Goal: Information Seeking & Learning: Learn about a topic

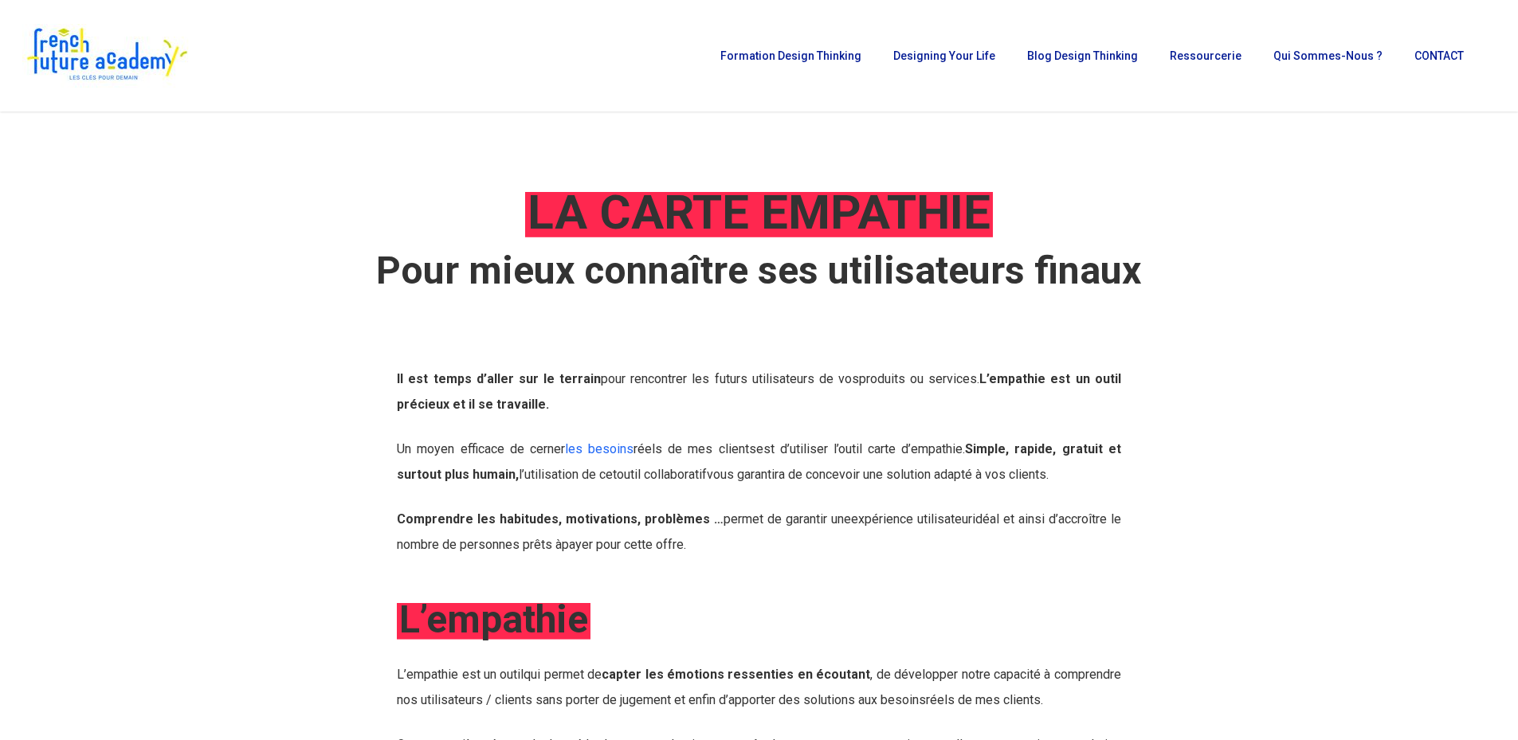
scroll to position [1275, 0]
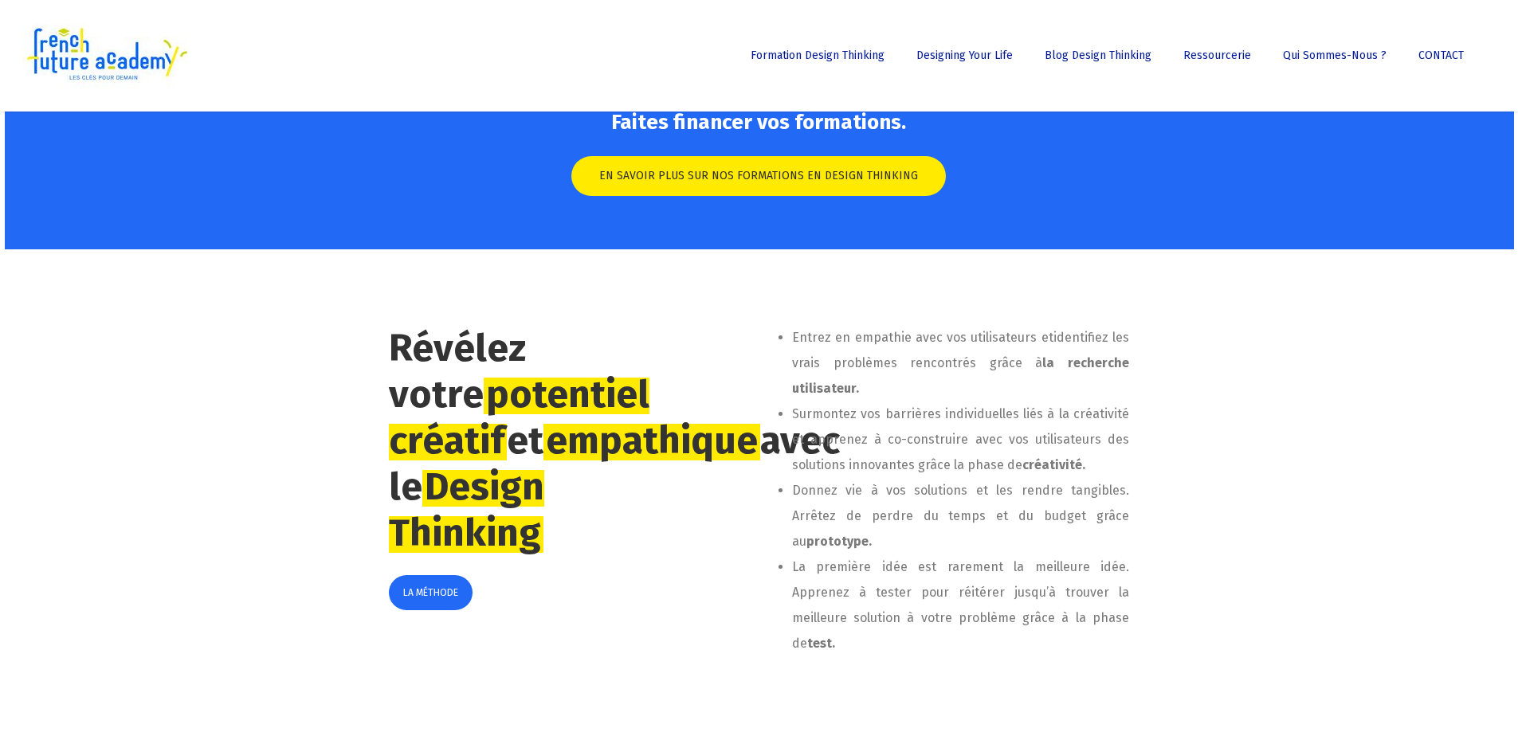
scroll to position [717, 0]
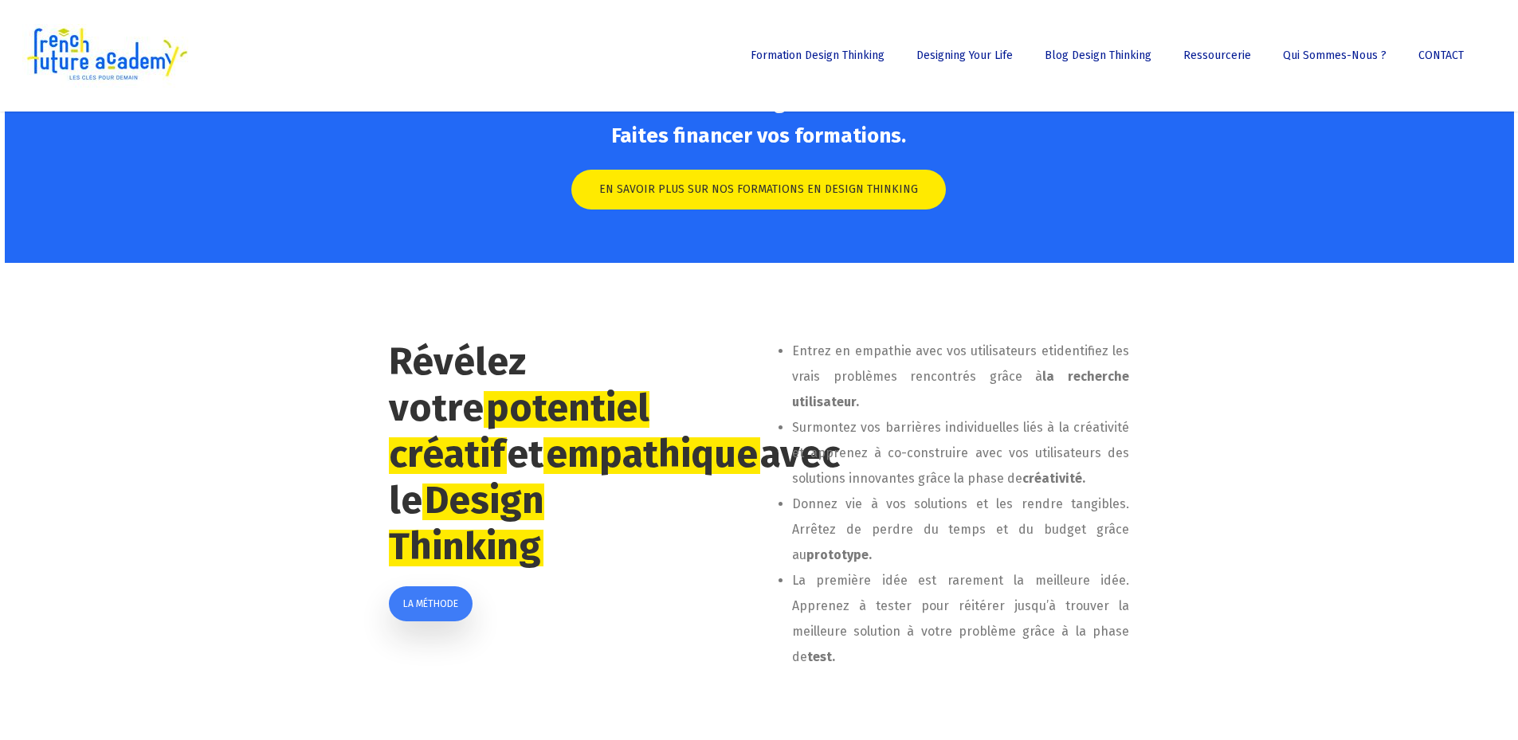
click at [431, 621] on link "LA MÉTHODE" at bounding box center [431, 603] width 84 height 35
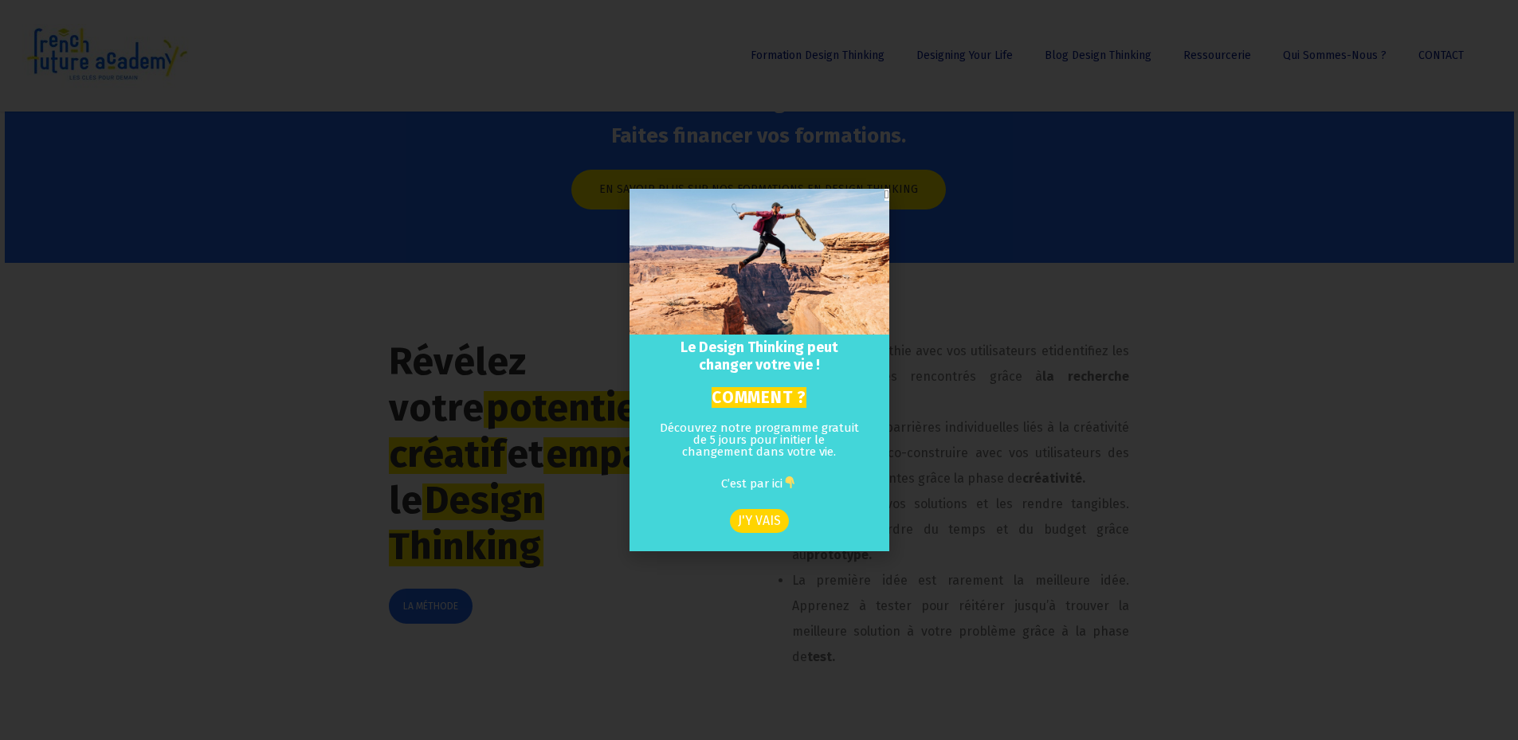
click at [887, 194] on icon "Close" at bounding box center [886, 195] width 4 height 12
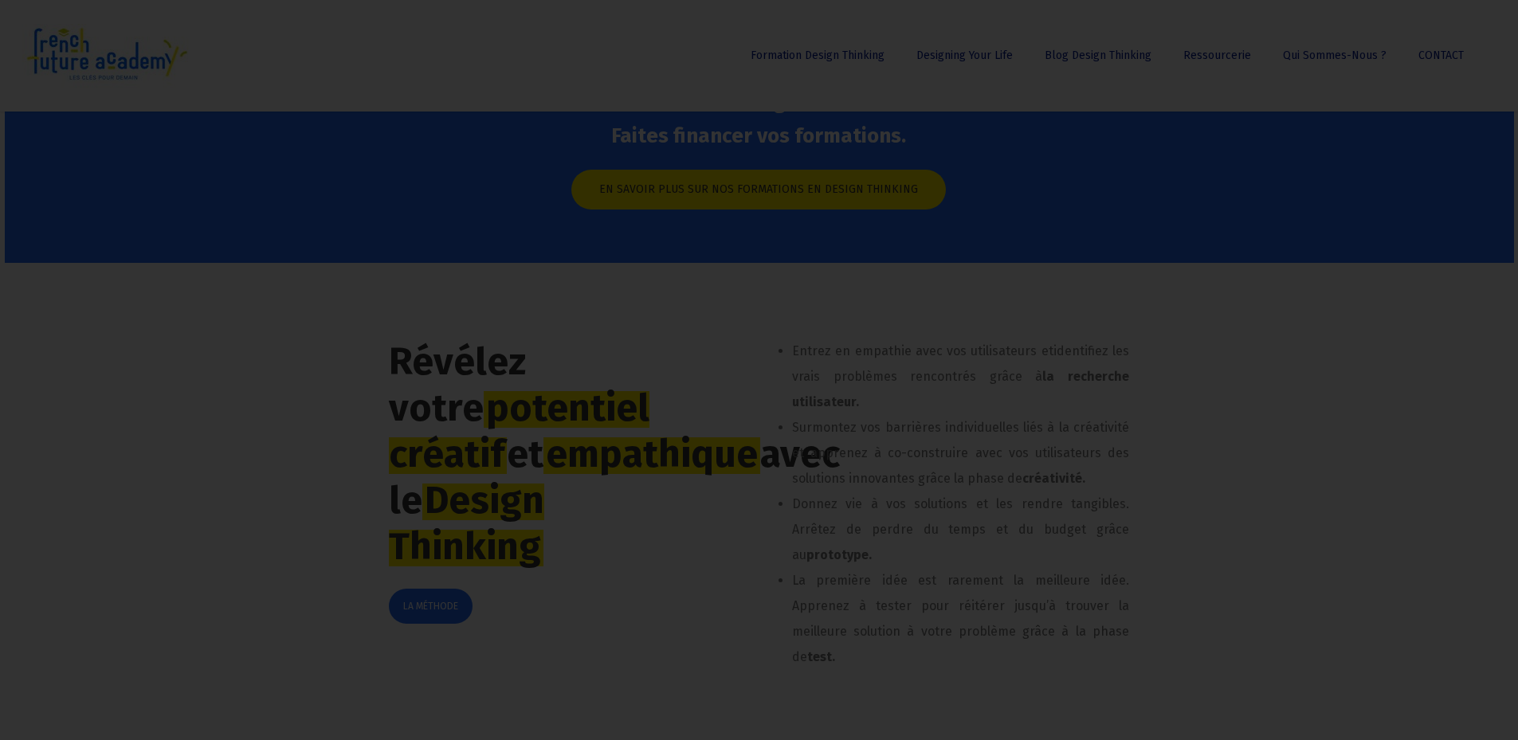
click at [1273, 245] on div "Le Design Thinking peut changer votre vie ! COMMENT ? Découvrez notre programme…" at bounding box center [759, 370] width 1518 height 740
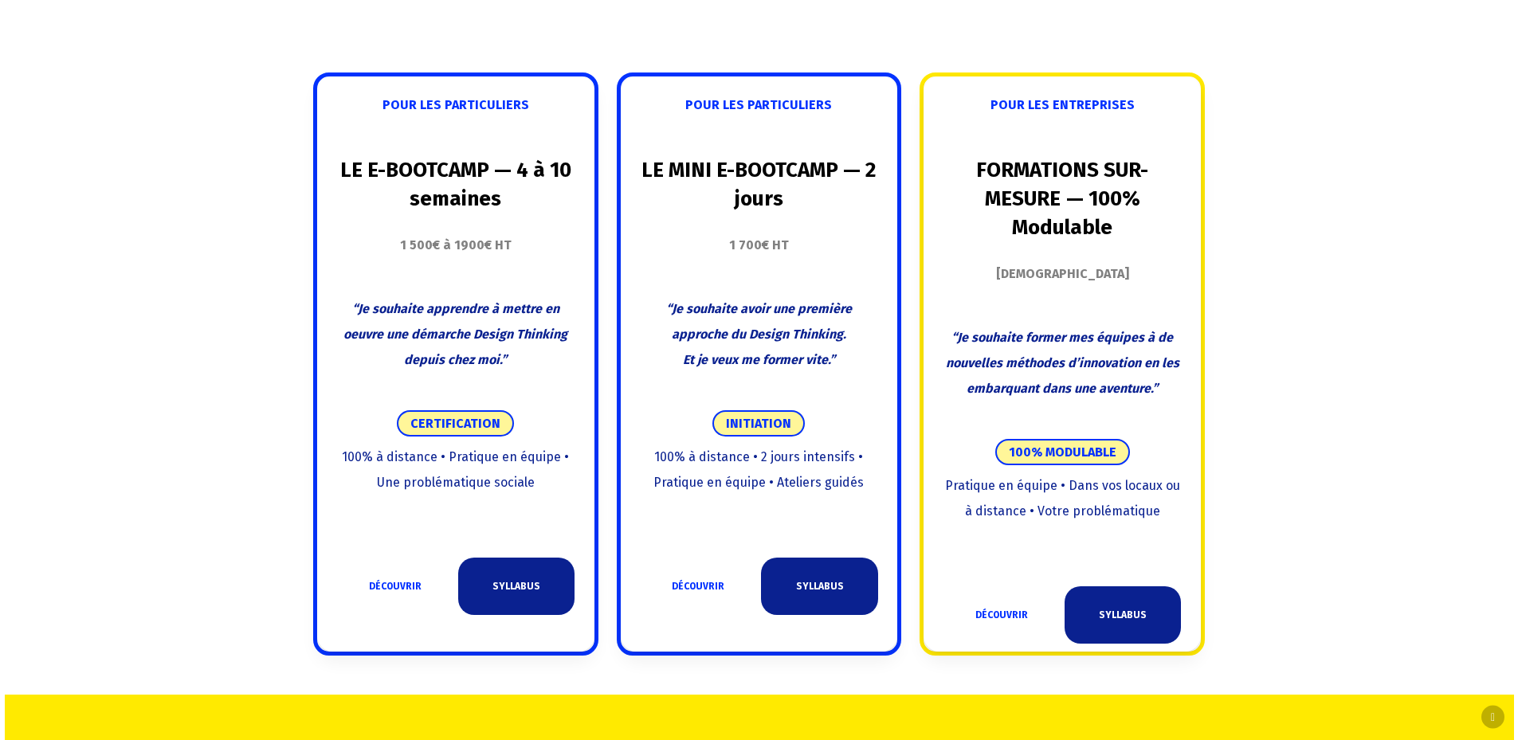
scroll to position [1912, 0]
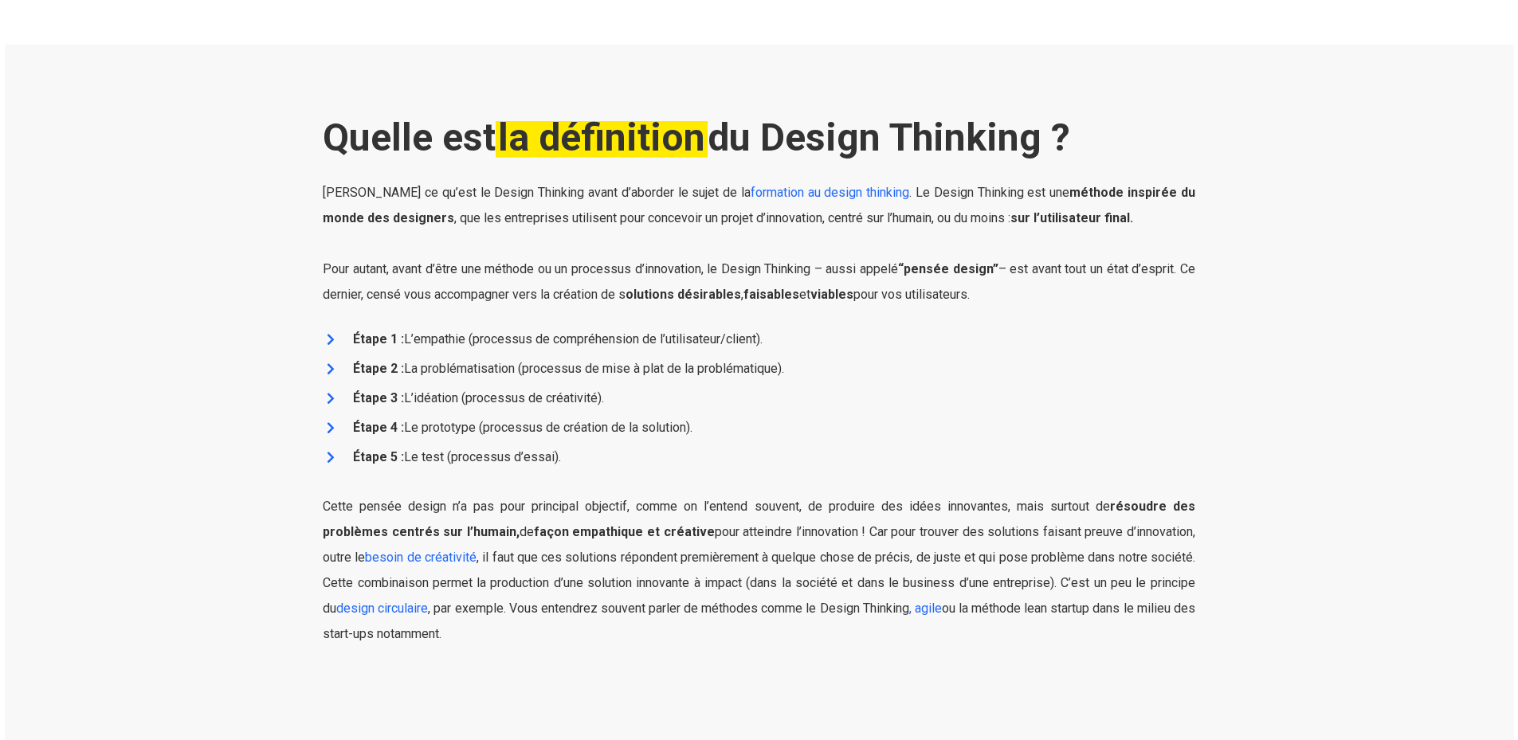
scroll to position [921, 0]
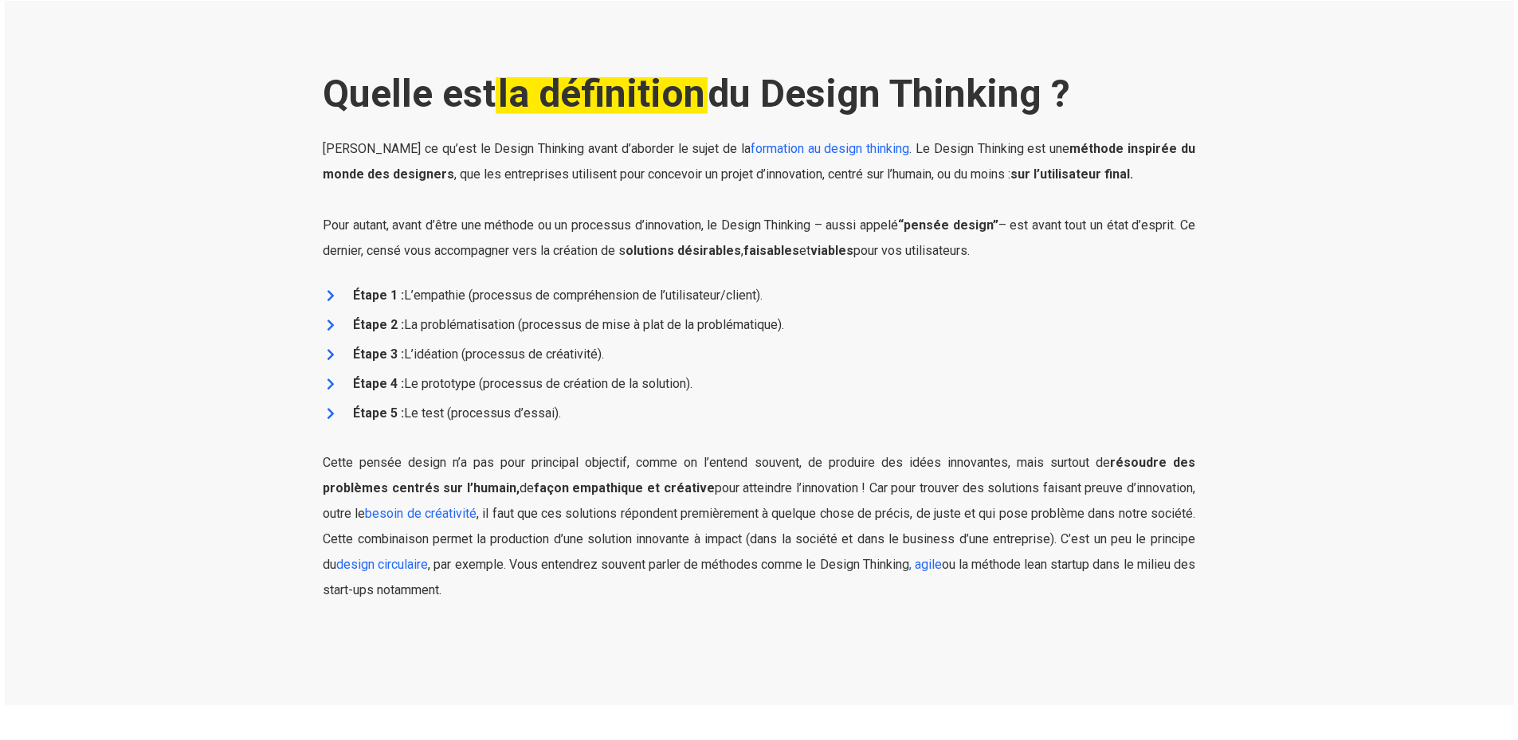
click at [359, 292] on strong "Étape 1 :" at bounding box center [378, 295] width 51 height 15
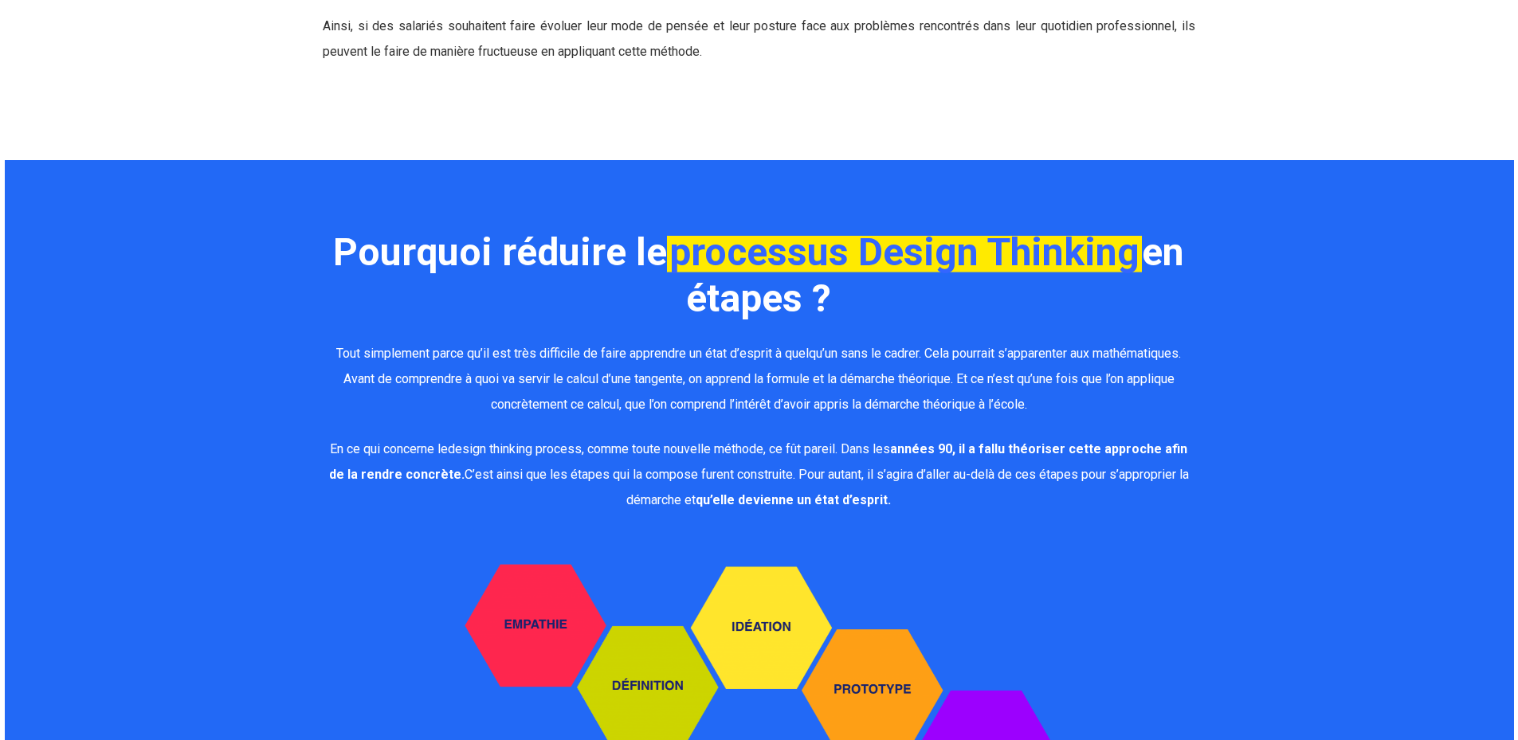
scroll to position [2674, 0]
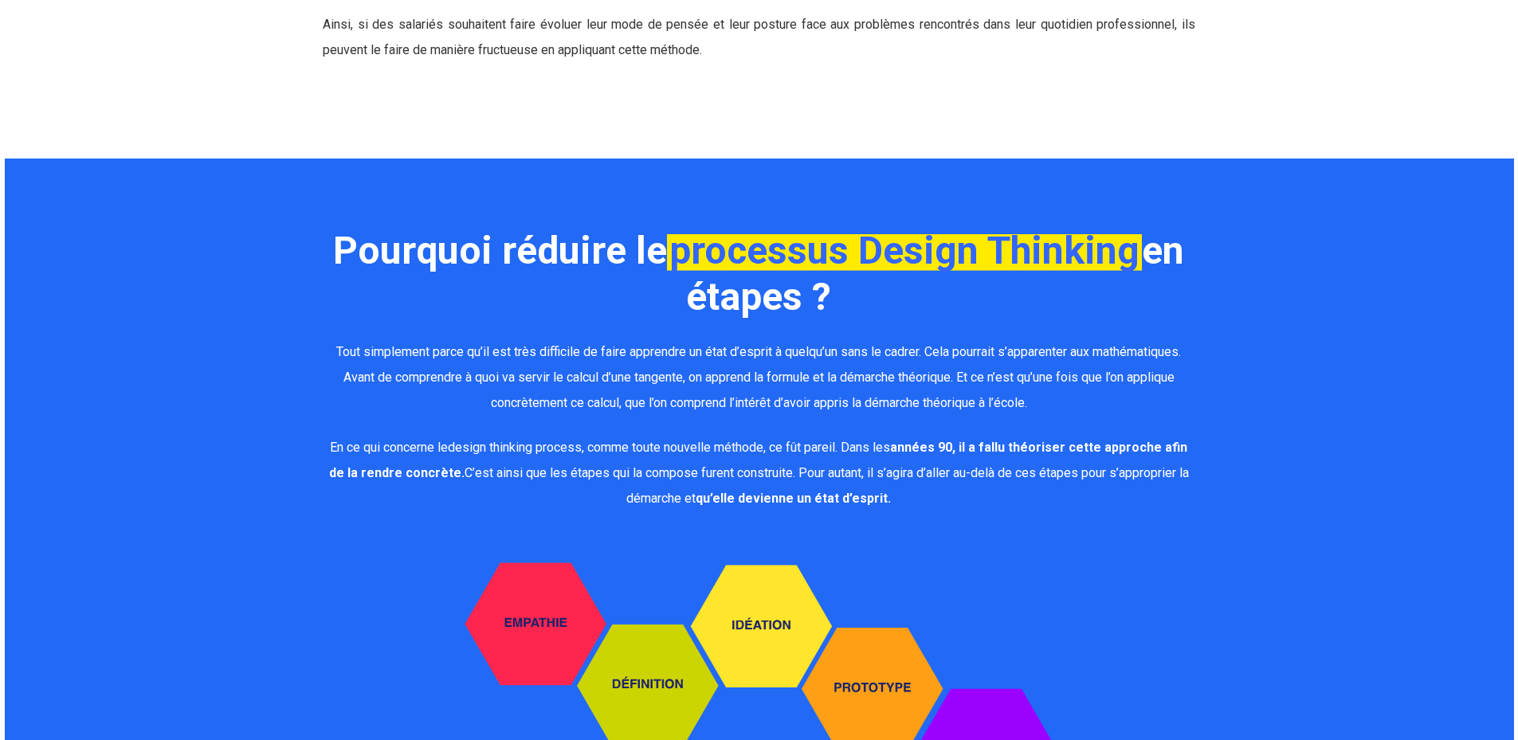
click at [782, 228] on em "processus Design Thinking" at bounding box center [904, 250] width 475 height 45
click at [1045, 228] on em "processus Design Thinking" at bounding box center [904, 250] width 475 height 45
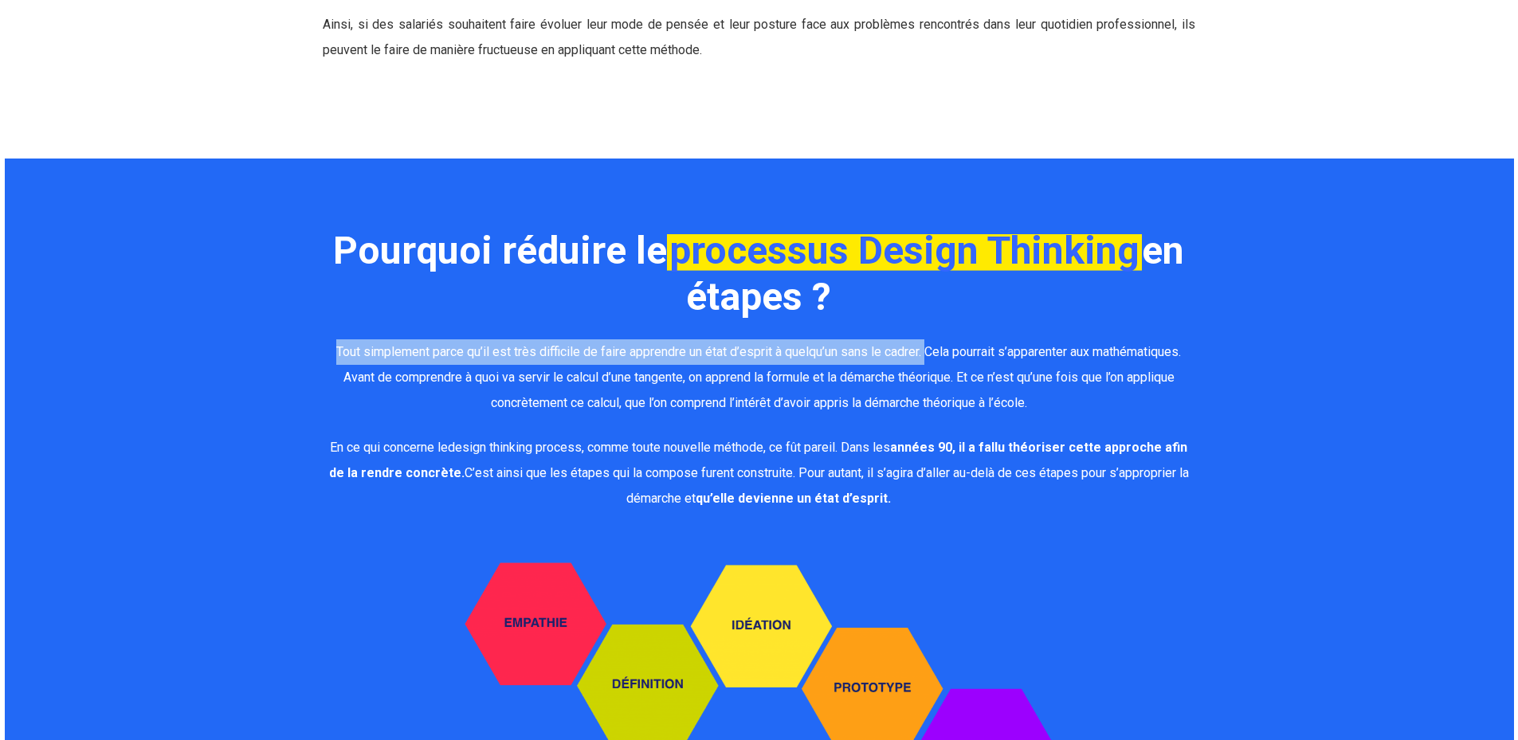
drag, startPoint x: 315, startPoint y: 330, endPoint x: 923, endPoint y: 338, distance: 608.8
click at [923, 338] on div "Pourquoi réduire le processus Design Thinking en étapes ? Tout simplement parce…" at bounding box center [759, 570] width 890 height 685
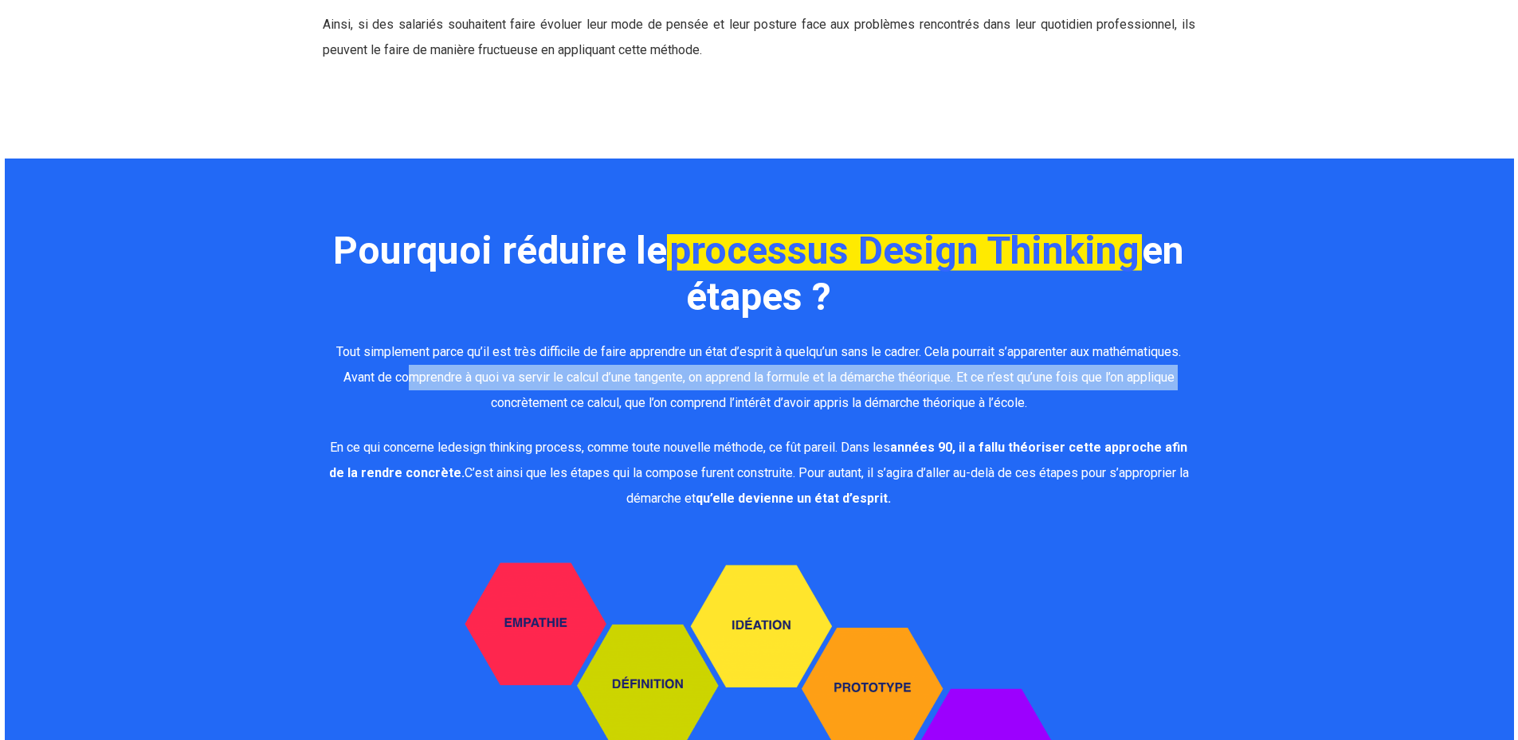
click at [404, 368] on p "Tout simplement parce qu’il est très difficile de faire apprendre un état d’esp…" at bounding box center [759, 387] width 872 height 96
click at [809, 359] on span "Tout simplement parce qu’il est très difficile de faire apprendre un état d’esp…" at bounding box center [758, 377] width 845 height 66
click at [887, 357] on span "Tout simplement parce qu’il est très difficile de faire apprendre un état d’esp…" at bounding box center [758, 377] width 845 height 66
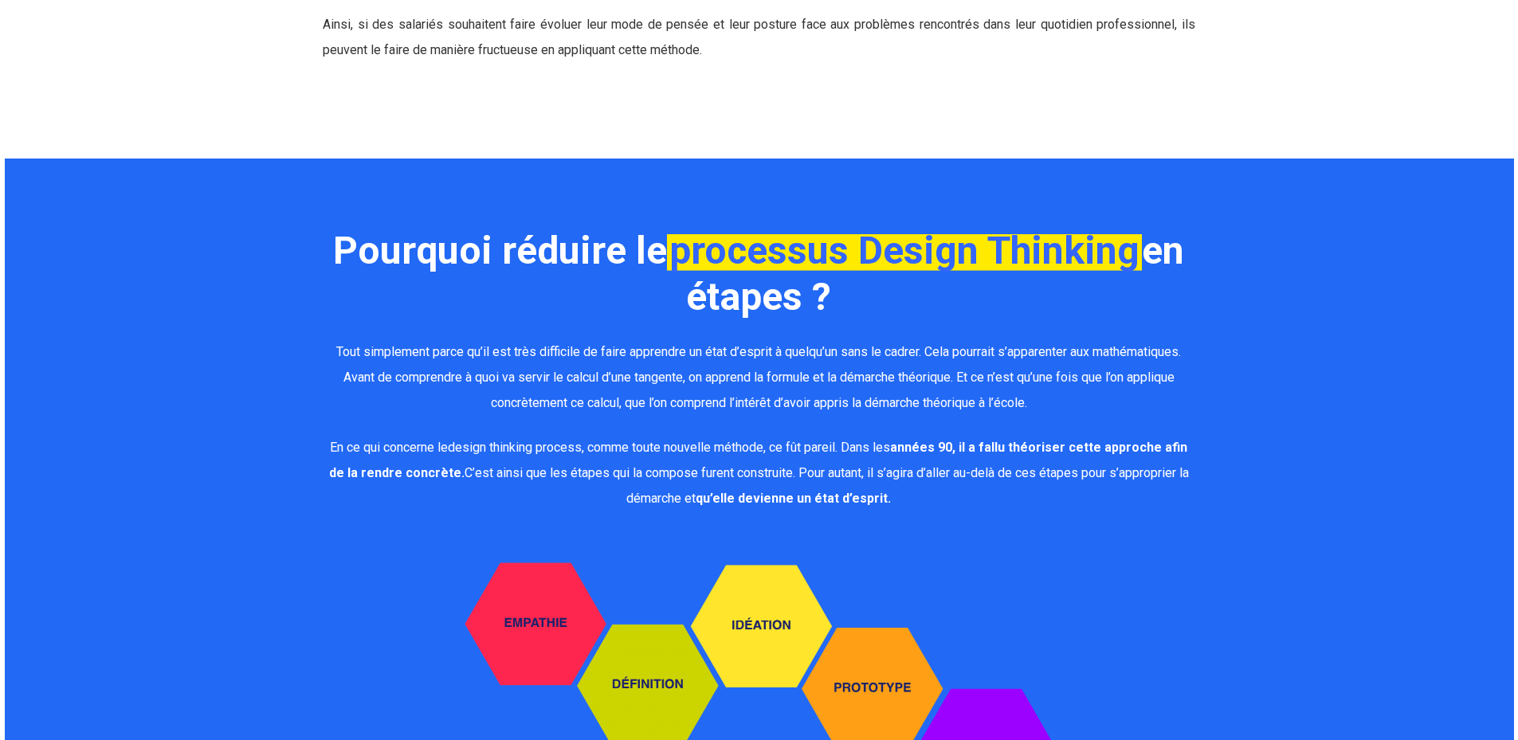
click at [401, 440] on span "En ce qui concerne le" at bounding box center [389, 447] width 118 height 15
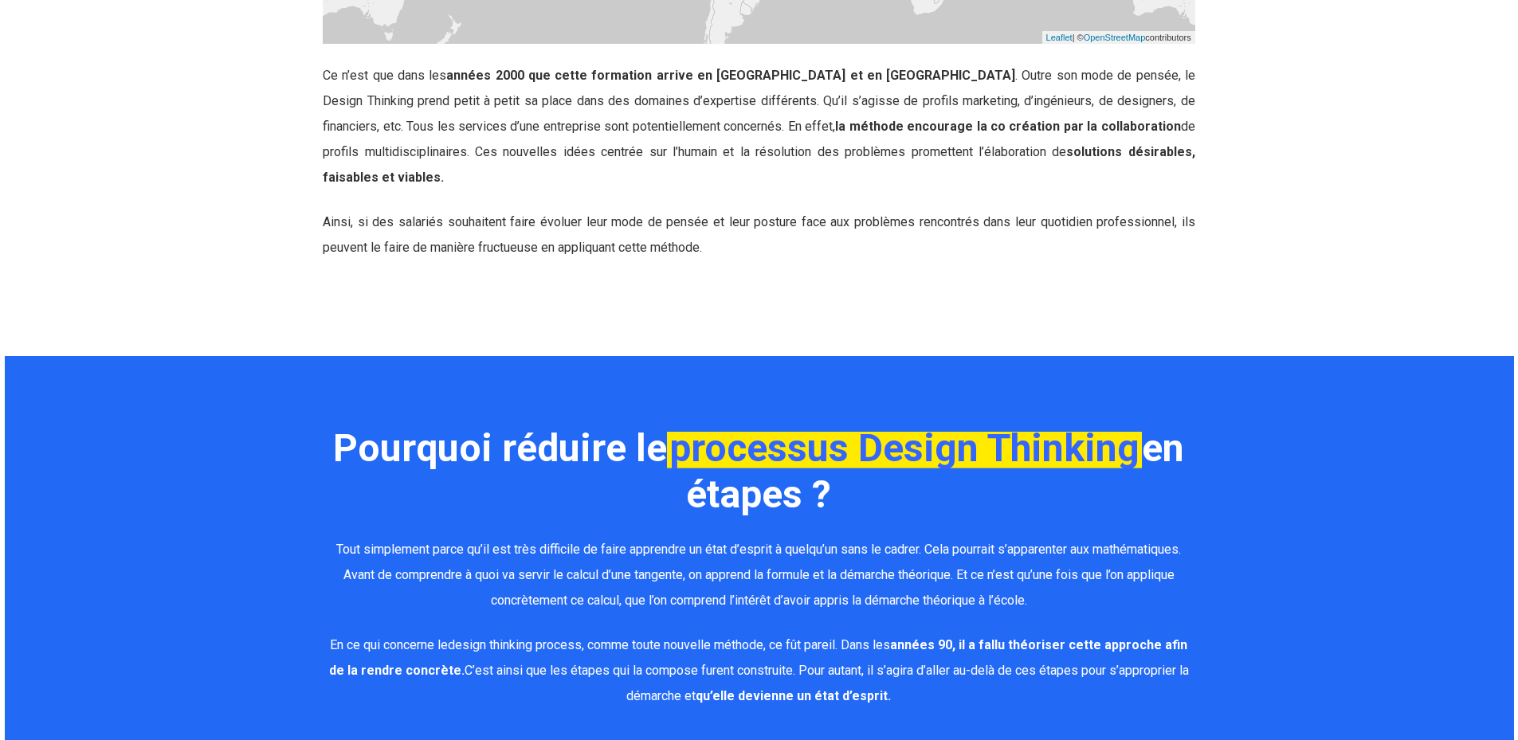
scroll to position [2515, 0]
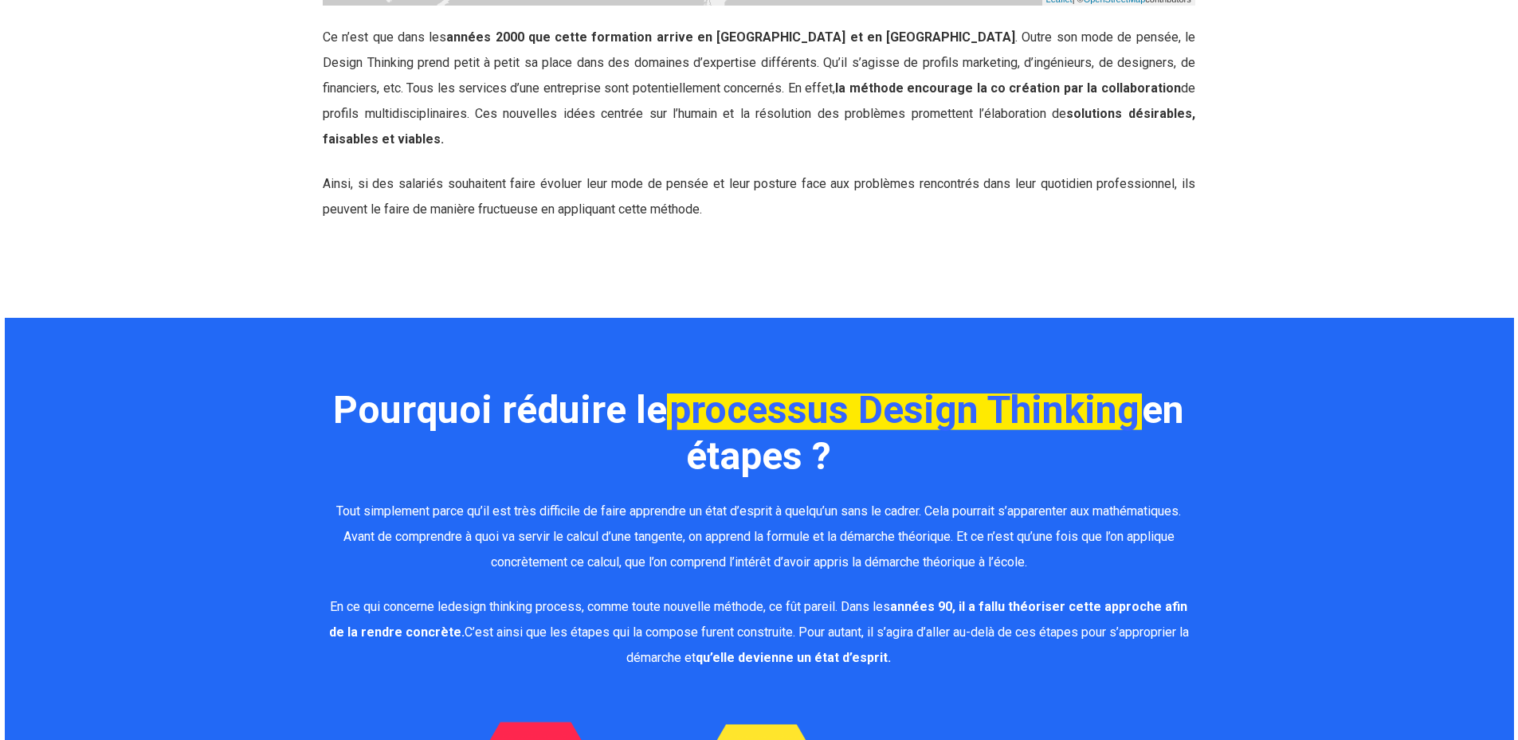
click at [998, 430] on h2 "Pourquoi réduire le processus Design Thinking en étapes ?" at bounding box center [759, 433] width 872 height 92
click at [458, 400] on b "Pourquoi réduire le processus Design Thinking en étapes ?" at bounding box center [758, 433] width 851 height 92
click at [939, 412] on h2 "Pourquoi réduire le processus Design Thinking en étapes ?" at bounding box center [759, 433] width 872 height 92
click at [701, 402] on em "processus Design Thinking" at bounding box center [904, 409] width 475 height 45
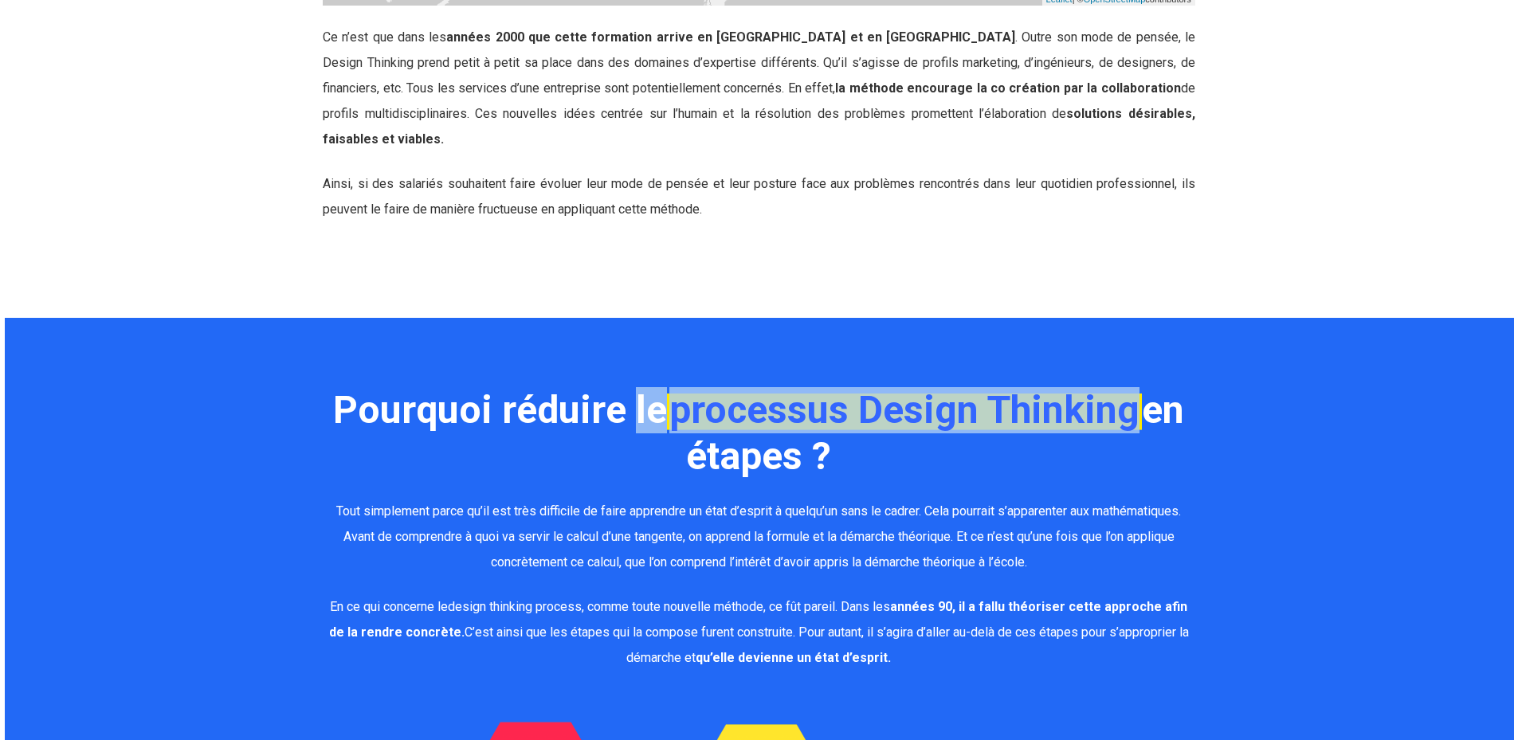
drag, startPoint x: 628, startPoint y: 387, endPoint x: 1135, endPoint y: 378, distance: 506.8
click at [1135, 387] on b "Pourquoi réduire le processus Design Thinking en étapes ?" at bounding box center [758, 433] width 851 height 92
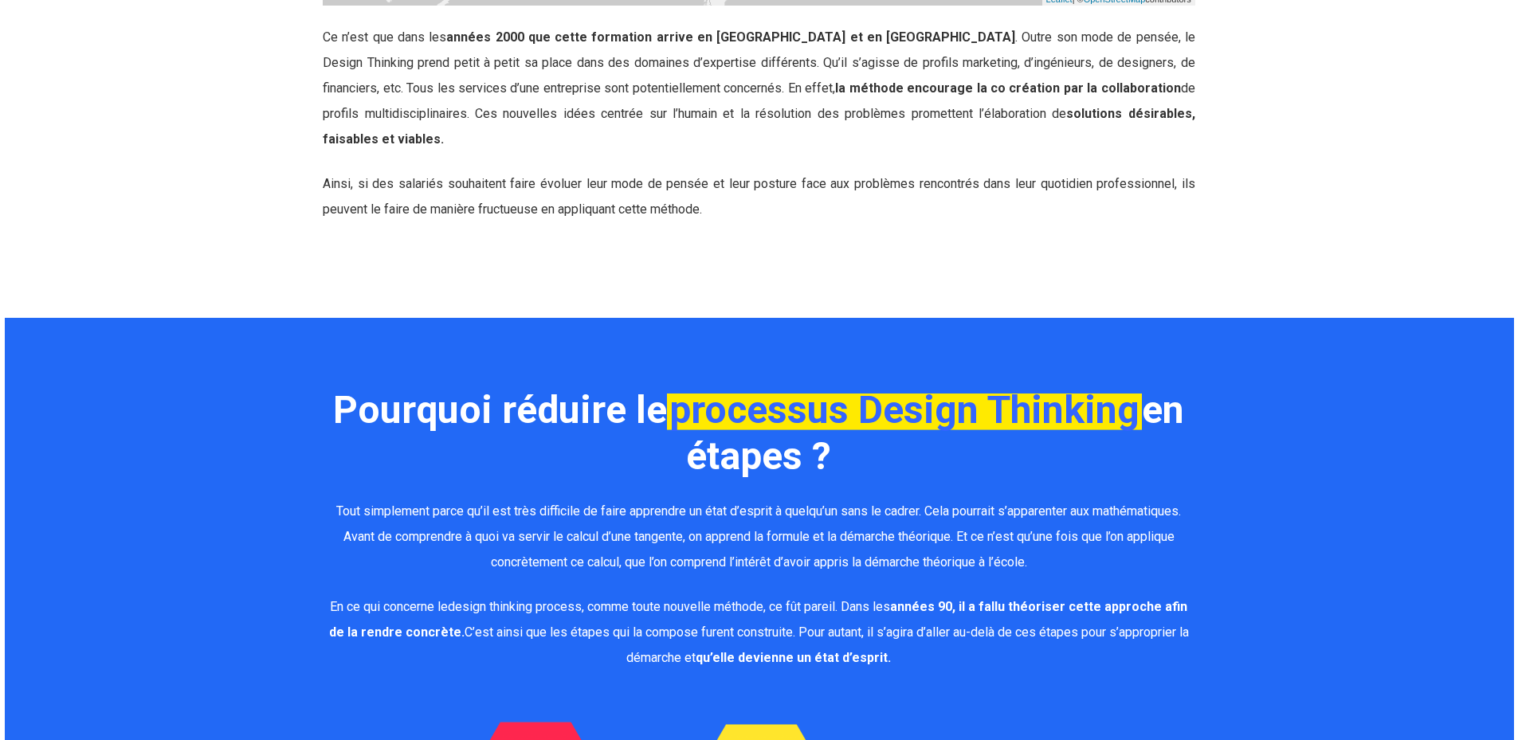
click at [513, 406] on b "Pourquoi réduire le processus Design Thinking en étapes ?" at bounding box center [758, 433] width 851 height 92
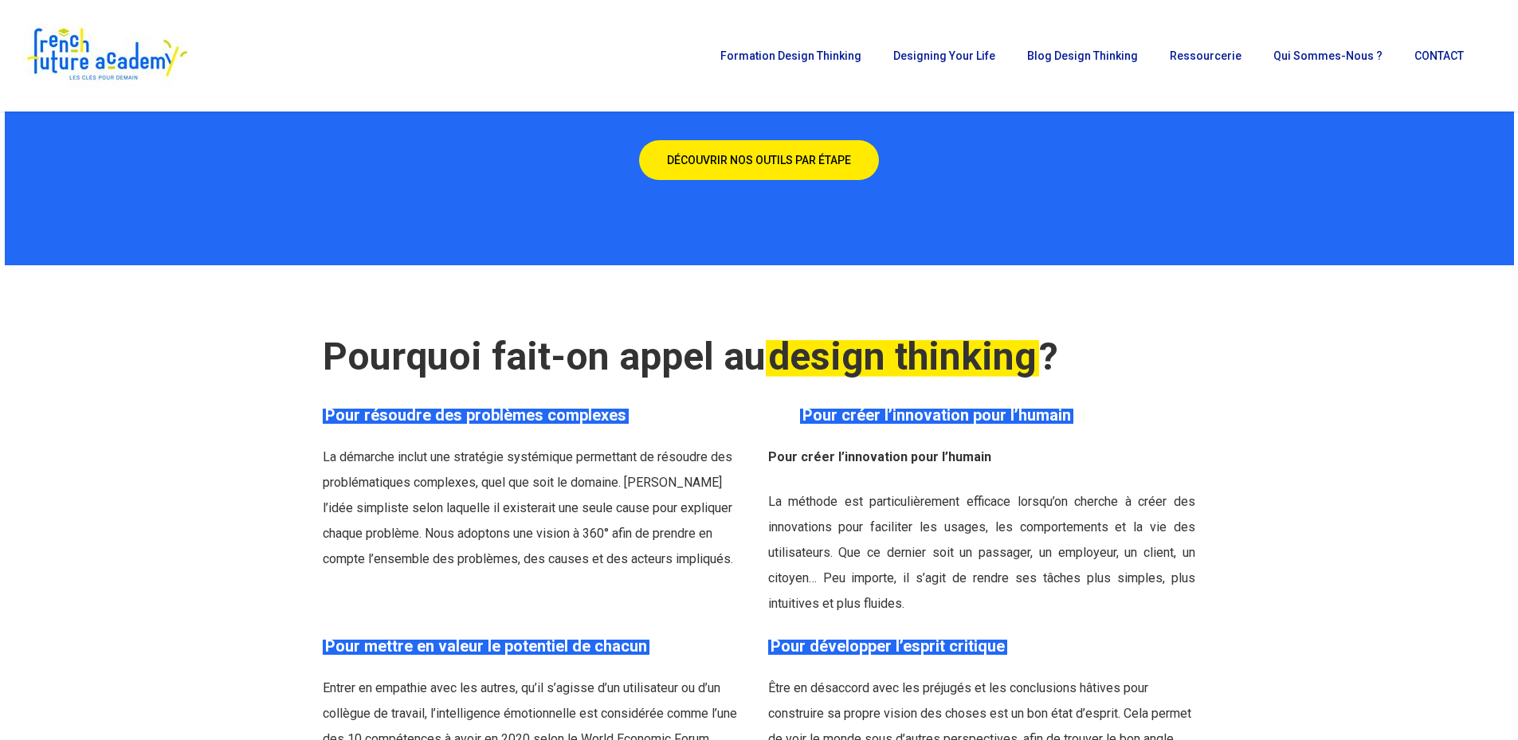
scroll to position [3072, 0]
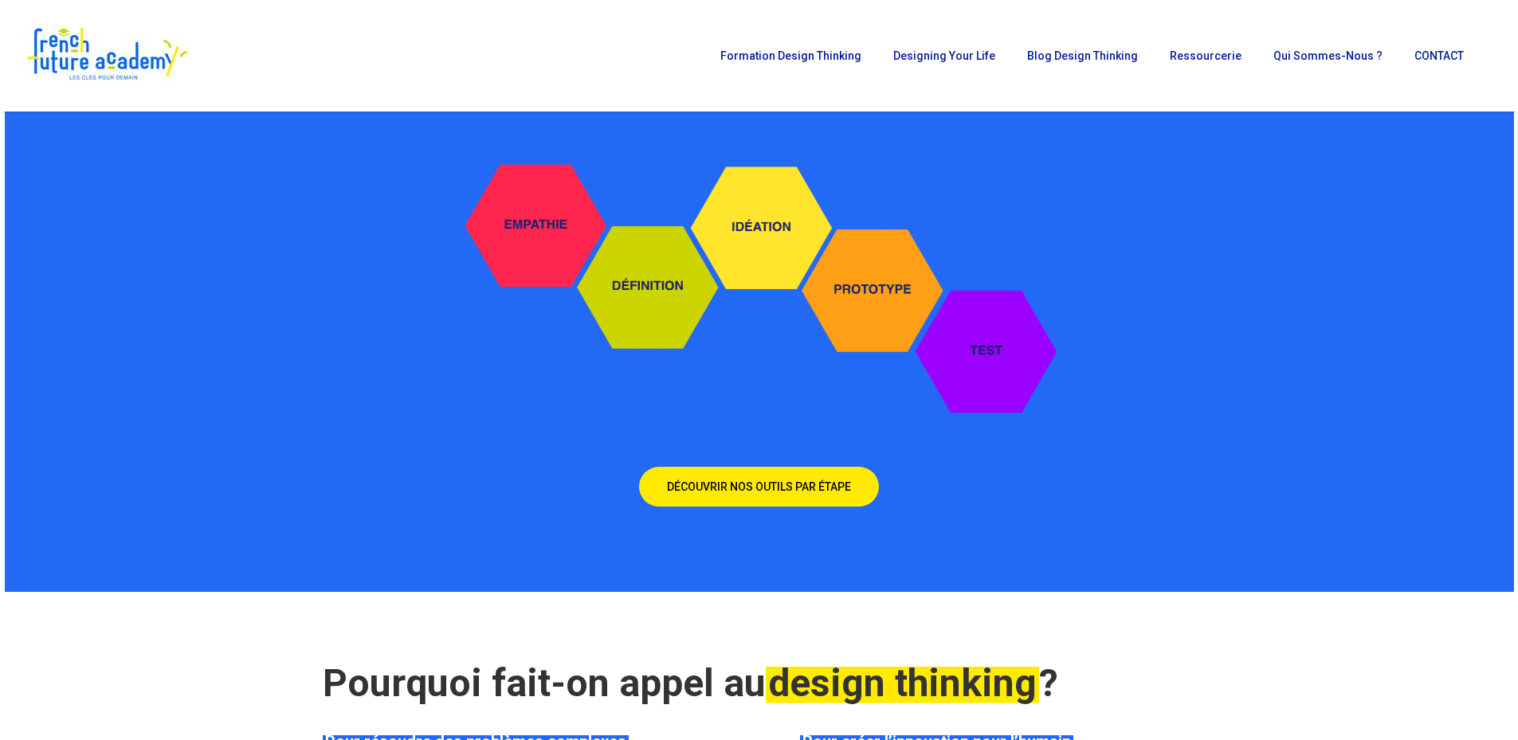
click at [782, 225] on img at bounding box center [759, 281] width 654 height 299
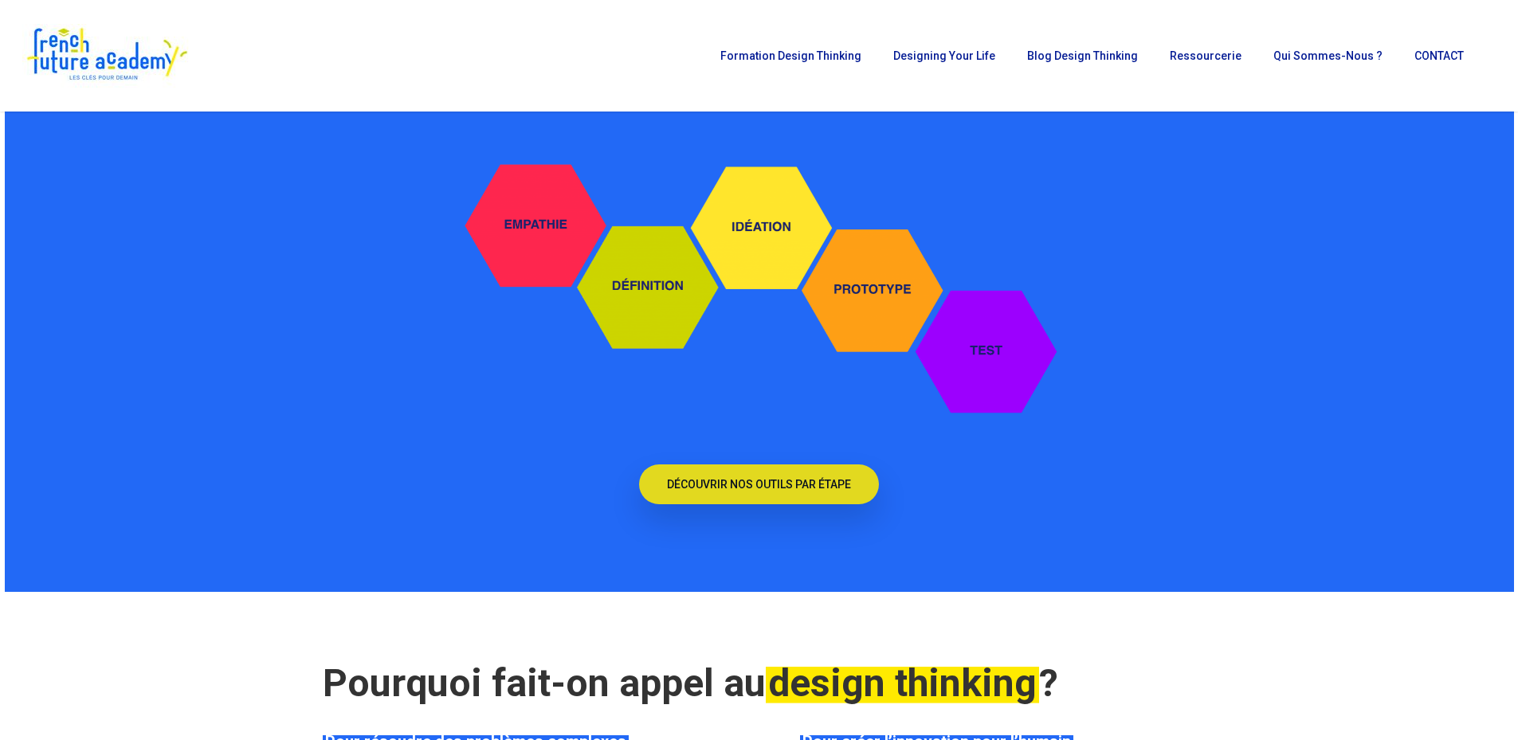
click at [760, 476] on span "DÉCOUVRIR NOS OUTILS PAR ÉTAPE" at bounding box center [759, 484] width 184 height 16
